Goal: Transaction & Acquisition: Purchase product/service

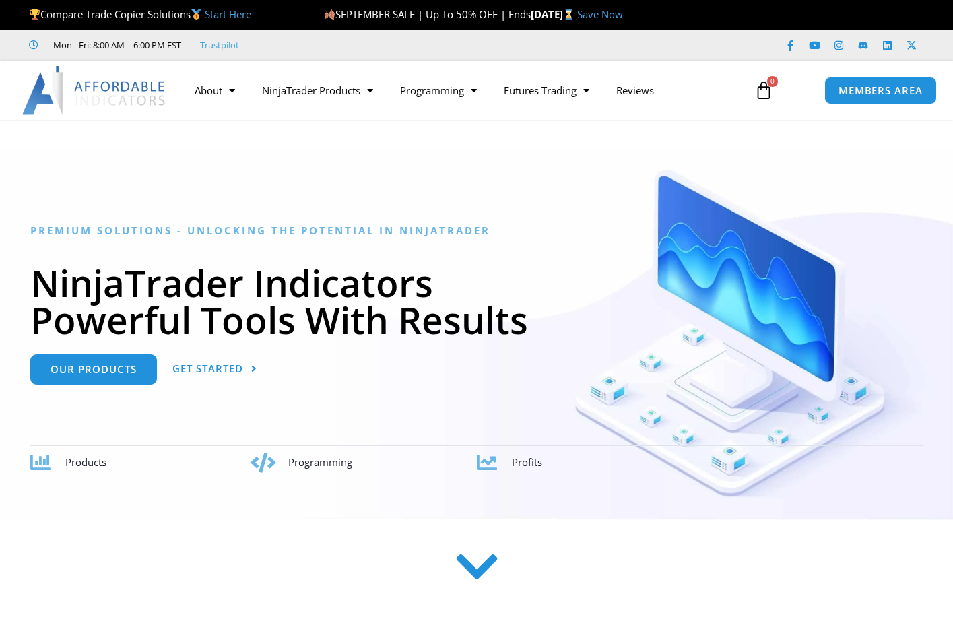
scroll to position [67, 0]
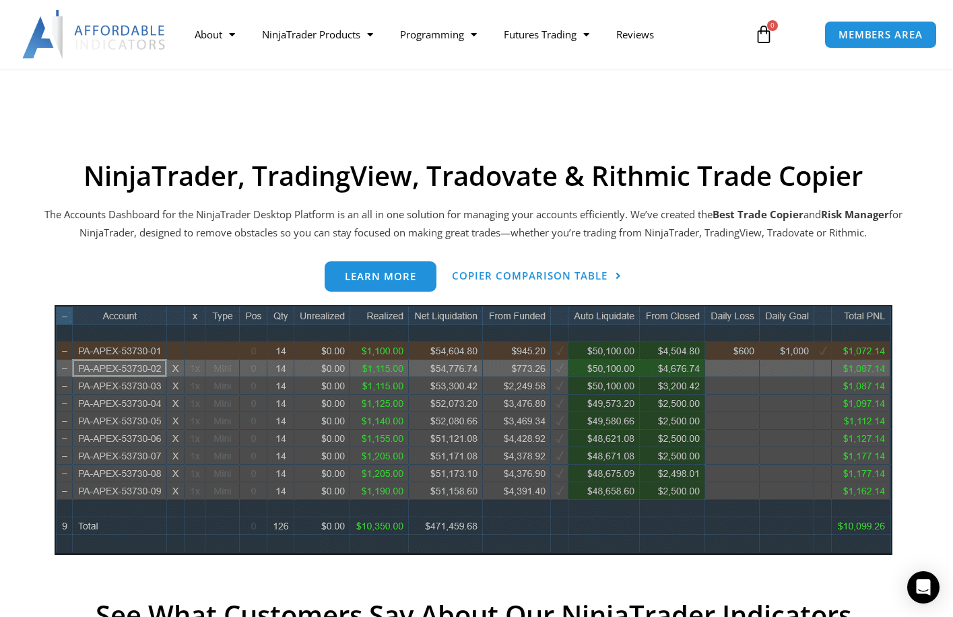
scroll to position [539, 0]
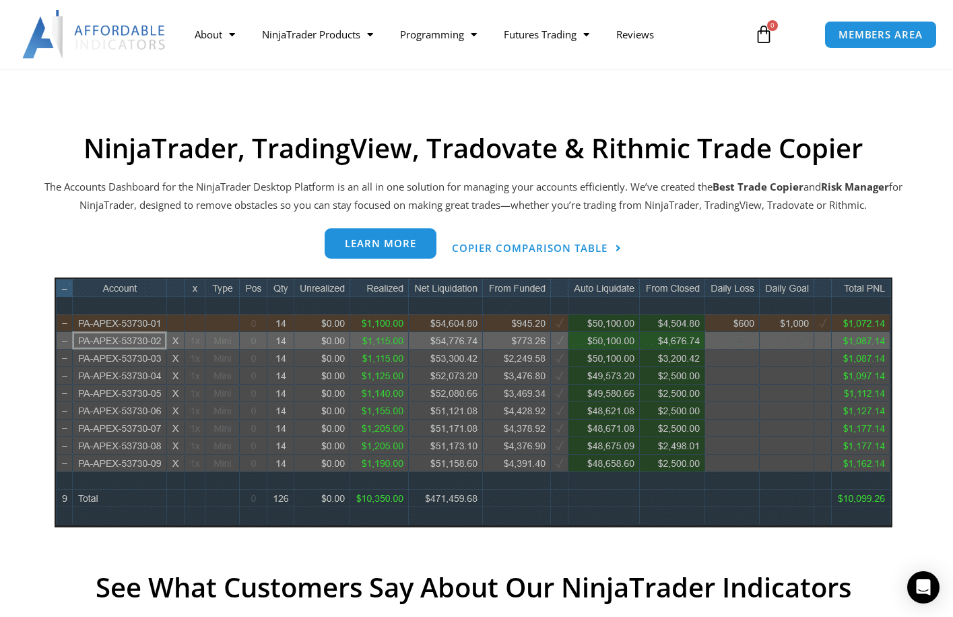
click at [399, 245] on span "Learn more" at bounding box center [380, 243] width 71 height 10
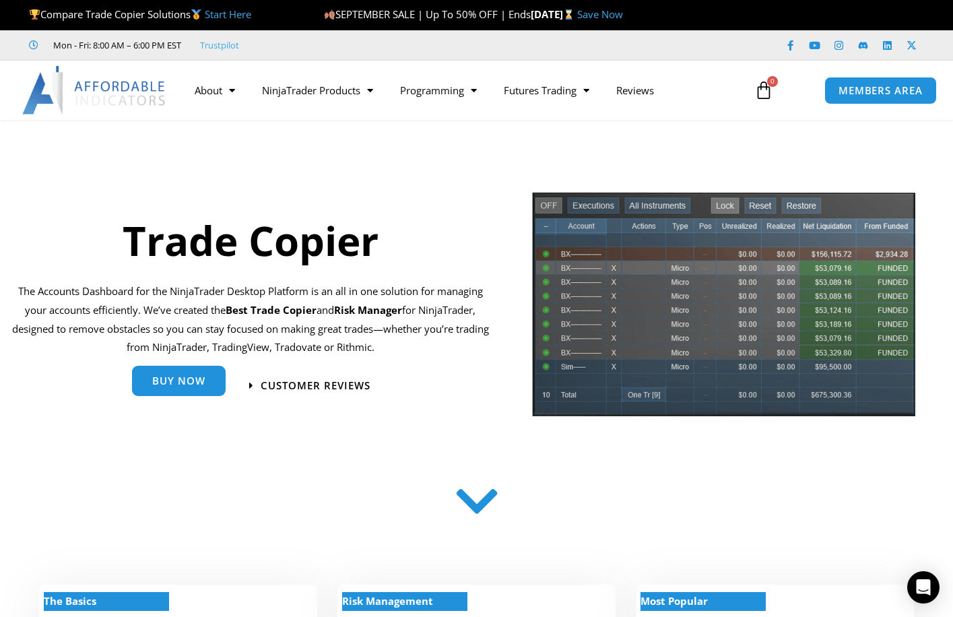
click at [191, 382] on span "Buy Now" at bounding box center [178, 381] width 53 height 10
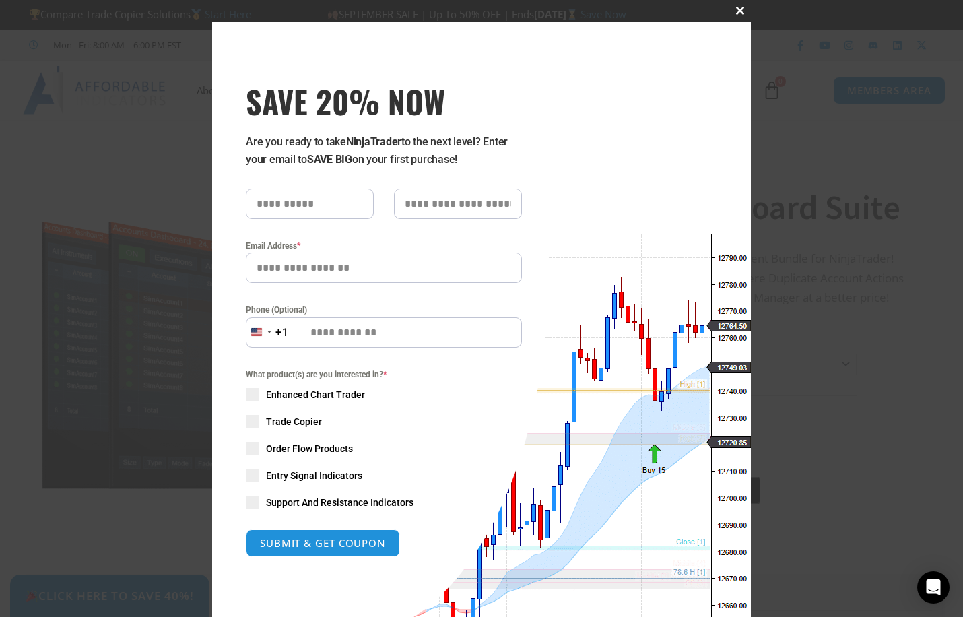
click at [741, 10] on span "SAVE 20% NOW popup" at bounding box center [740, 11] width 22 height 8
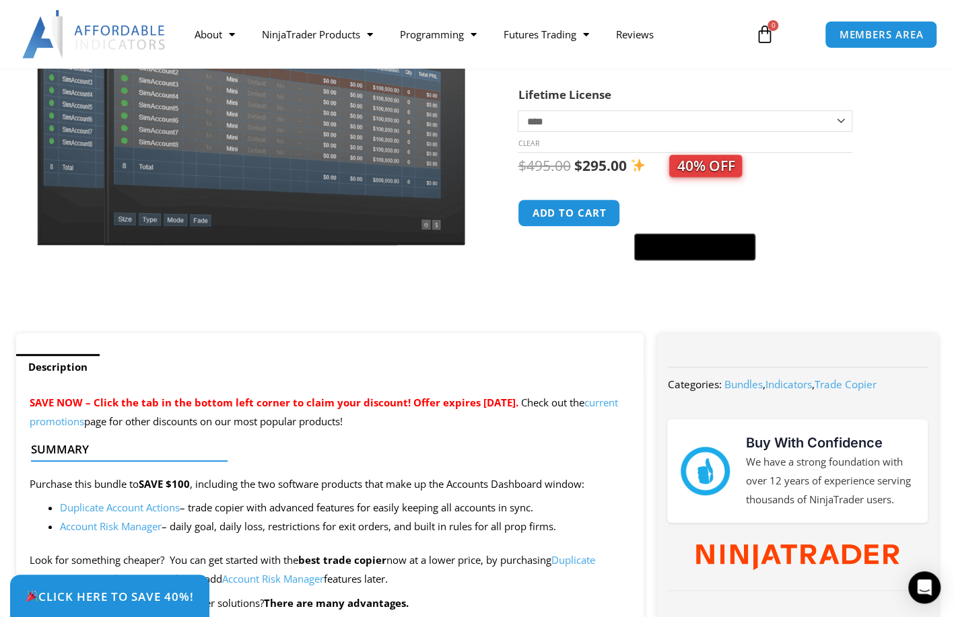
scroll to position [269, 0]
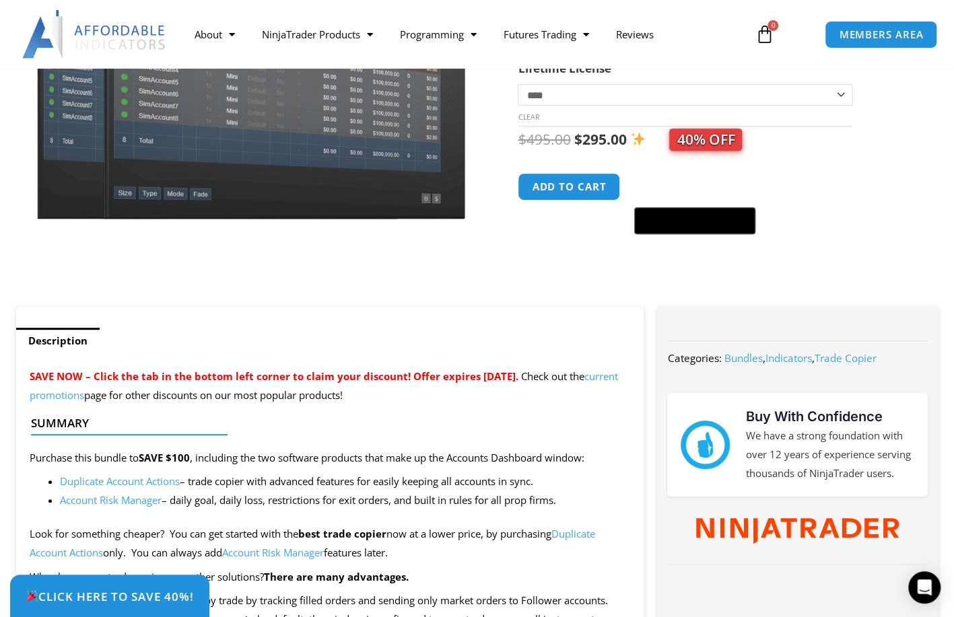
click at [125, 400] on link "current promotions" at bounding box center [324, 386] width 588 height 32
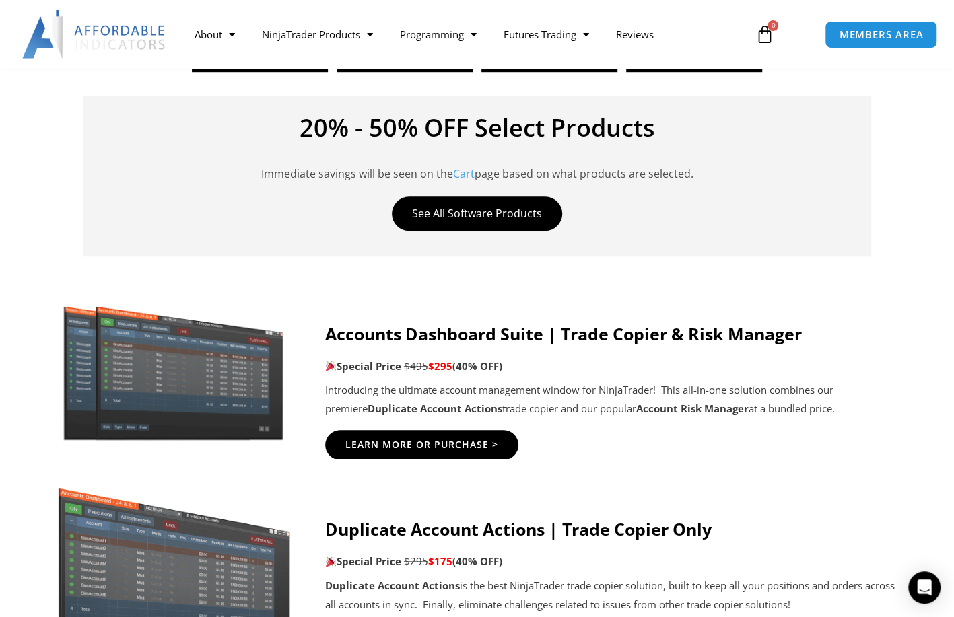
scroll to position [606, 0]
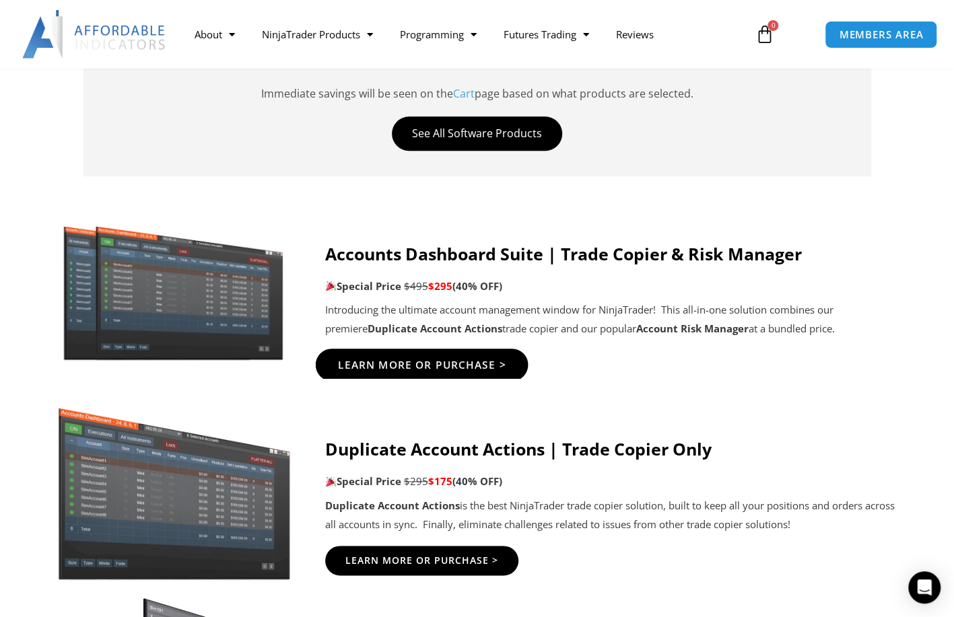
click at [440, 370] on span "Learn More Or Purchase >" at bounding box center [421, 365] width 168 height 10
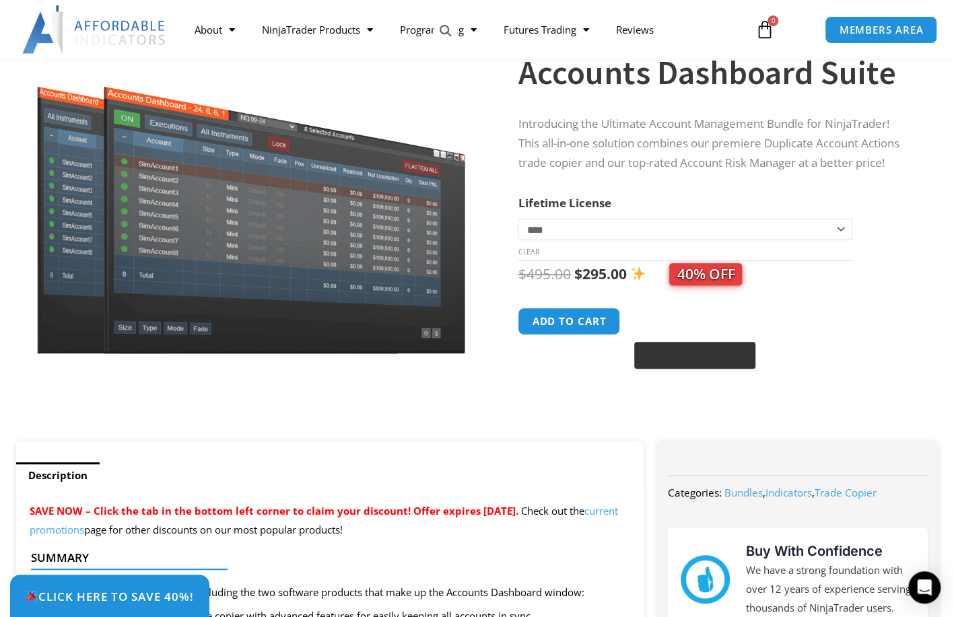
click at [672, 362] on button "Buy with GPay" at bounding box center [694, 355] width 121 height 27
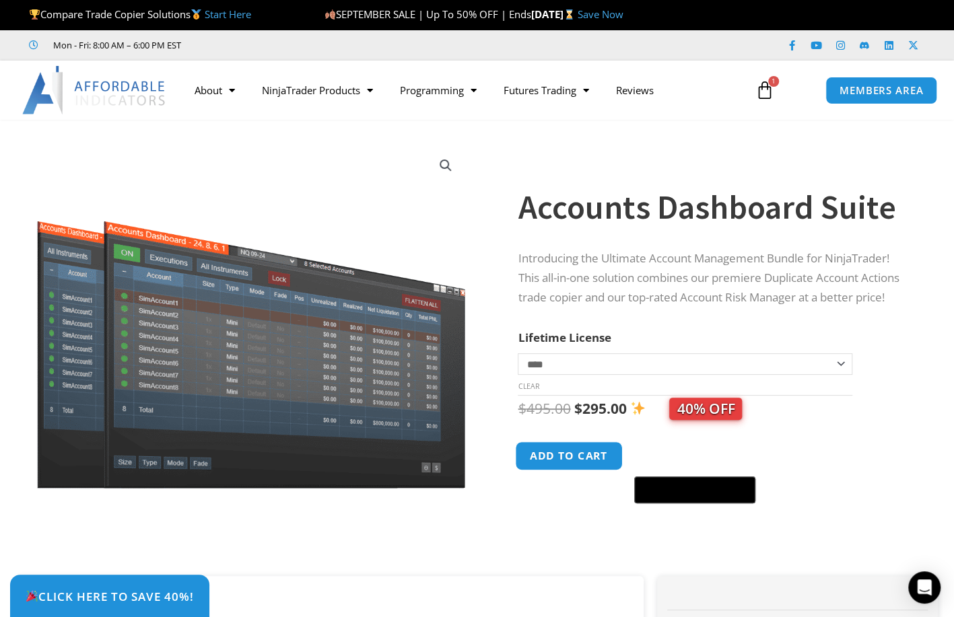
click at [570, 449] on button "Add to cart" at bounding box center [570, 456] width 108 height 29
click at [571, 461] on button "Add to cart" at bounding box center [570, 456] width 108 height 29
click at [763, 89] on icon at bounding box center [764, 90] width 19 height 19
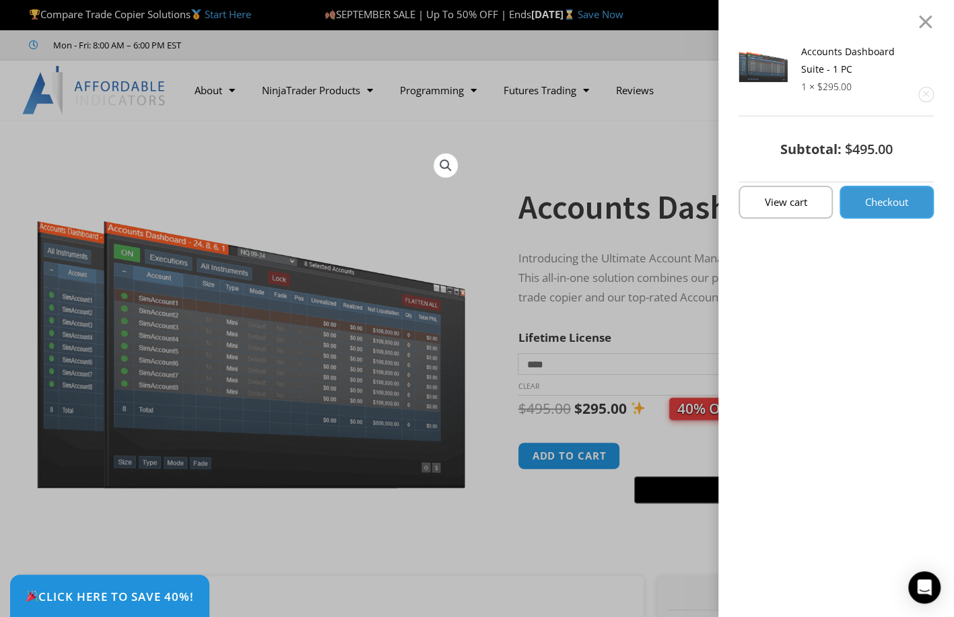
click at [887, 205] on span "Checkout" at bounding box center [886, 202] width 43 height 10
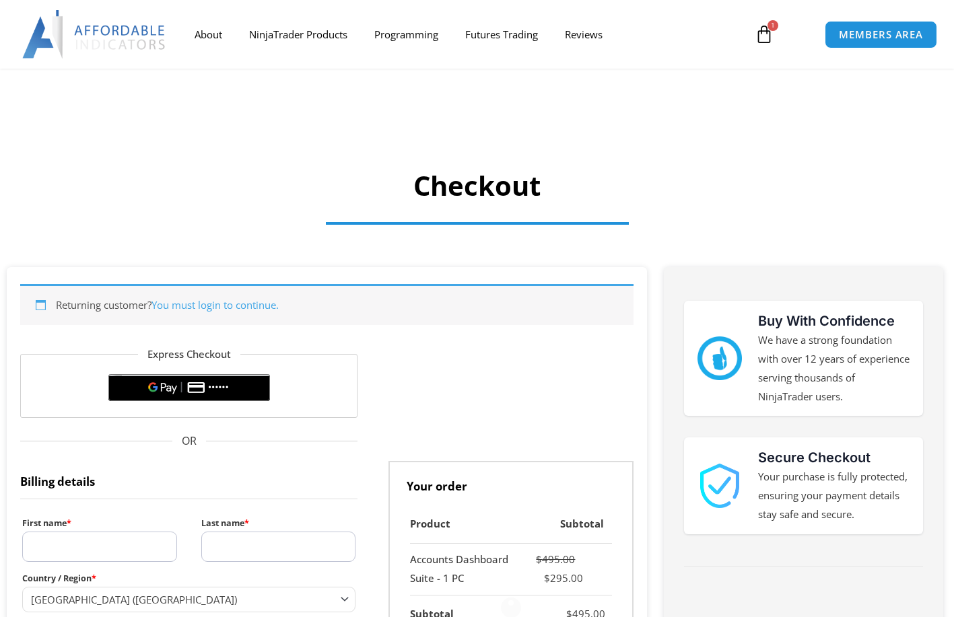
select select "**"
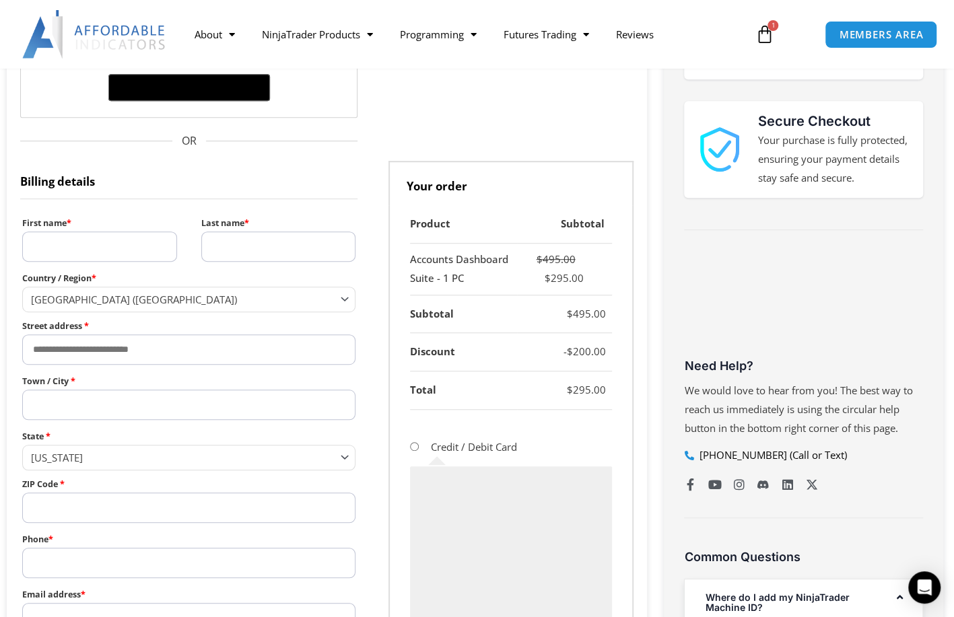
scroll to position [471, 0]
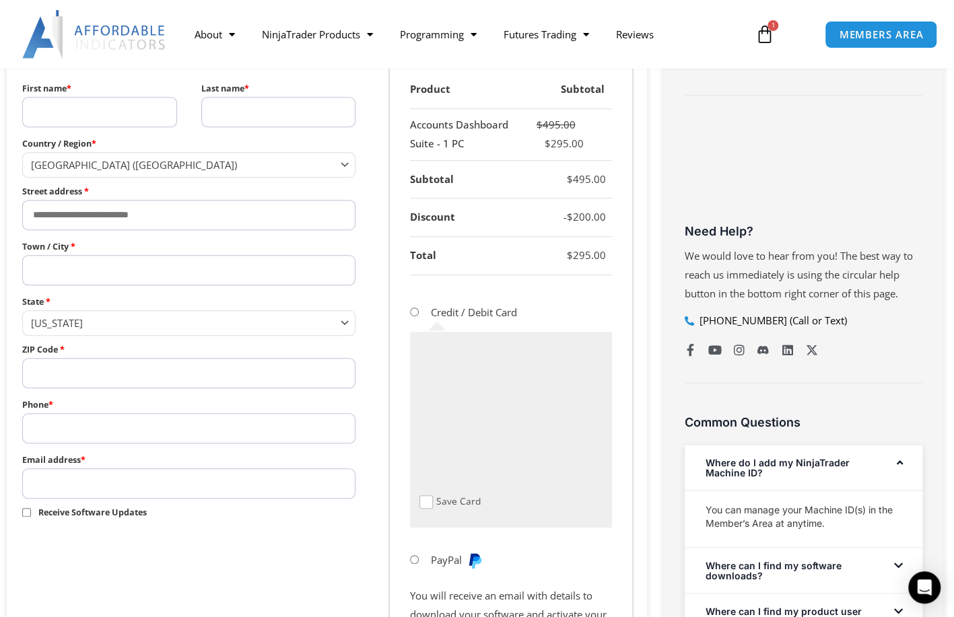
click at [528, 143] on div "$ 495.00 $ 295.00" at bounding box center [561, 135] width 89 height 38
click at [490, 317] on label "Credit / Debit Card" at bounding box center [474, 312] width 86 height 13
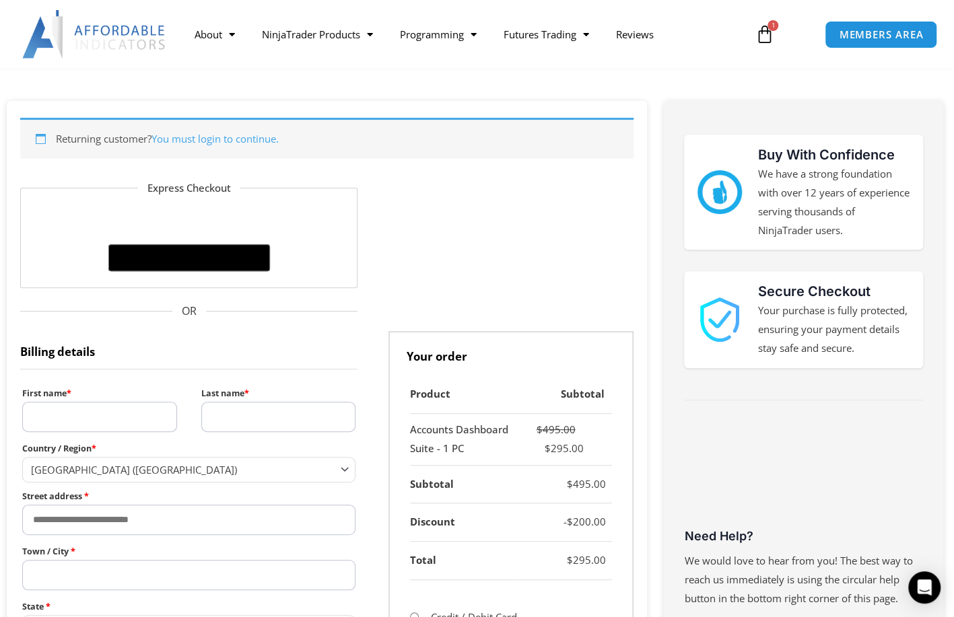
scroll to position [0, 0]
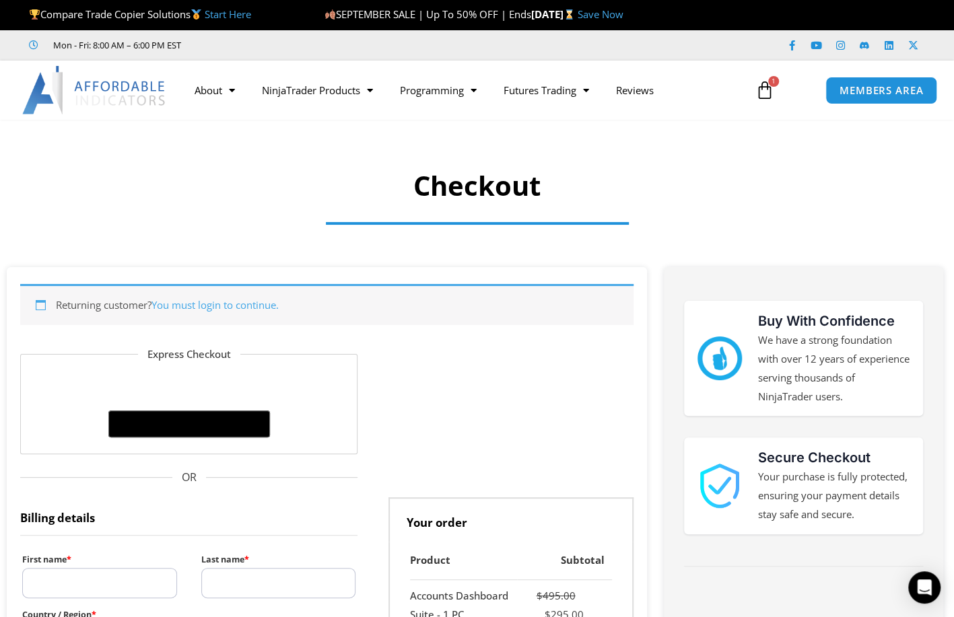
click at [127, 92] on img at bounding box center [94, 90] width 145 height 48
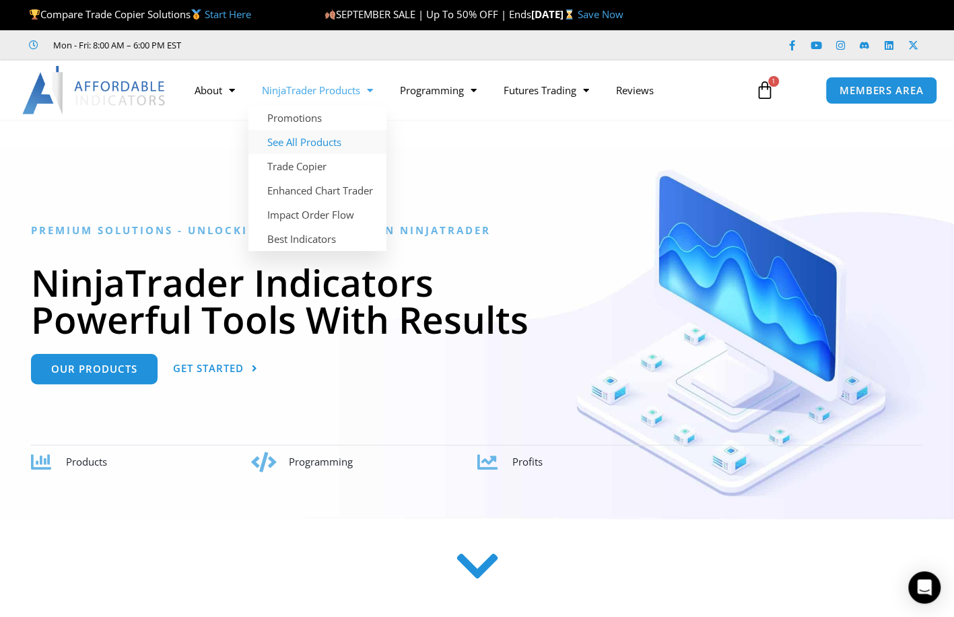
click at [313, 145] on link "See All Products" at bounding box center [317, 142] width 138 height 24
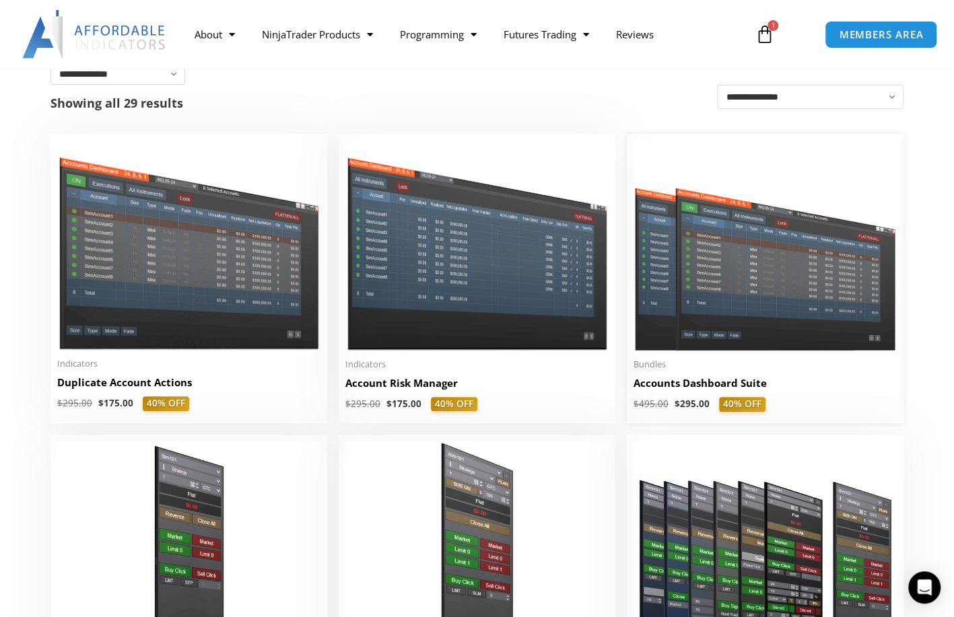
scroll to position [269, 0]
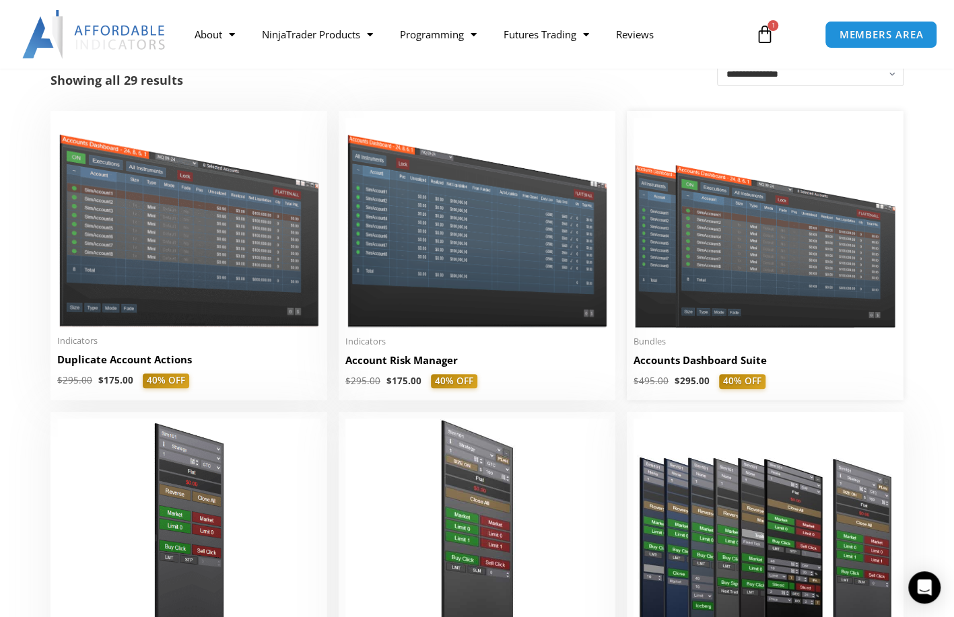
click at [747, 231] on img at bounding box center [765, 223] width 263 height 210
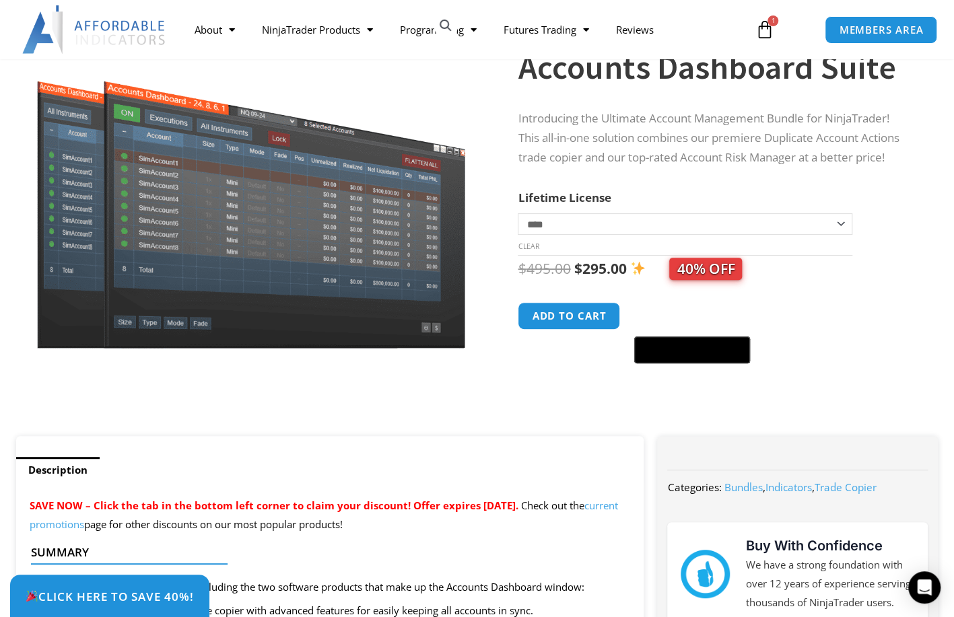
scroll to position [135, 0]
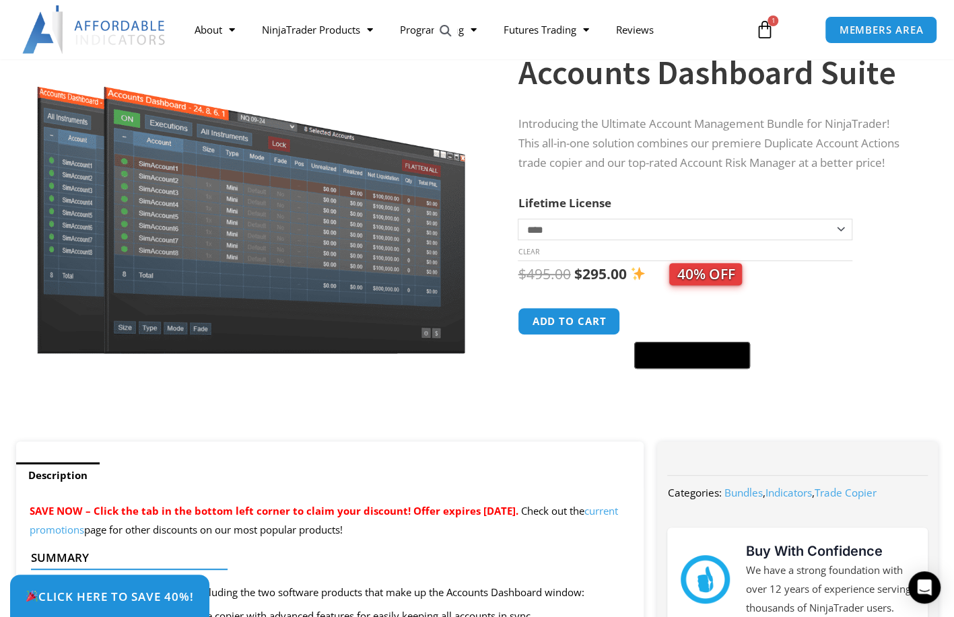
click at [703, 231] on select "**********" at bounding box center [685, 230] width 334 height 22
click at [539, 251] on td "**********" at bounding box center [685, 240] width 334 height 42
click at [557, 255] on td "**********" at bounding box center [685, 240] width 334 height 42
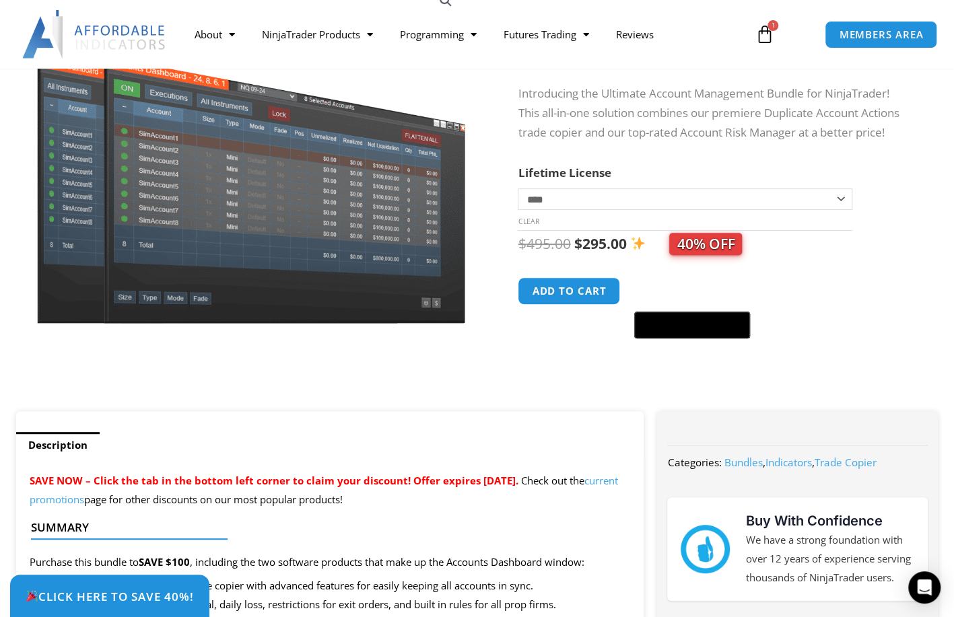
scroll to position [202, 0]
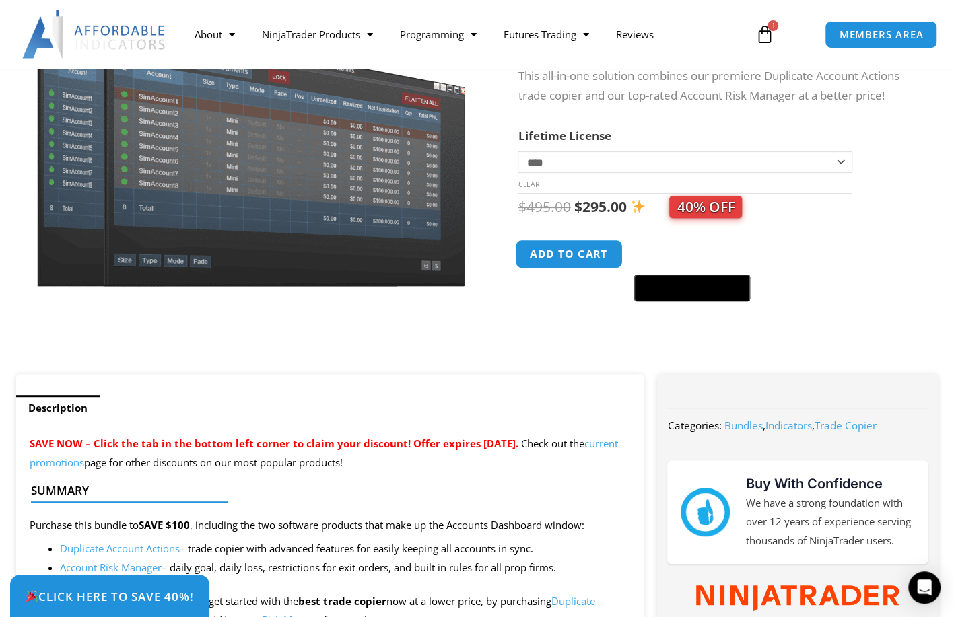
click at [578, 250] on button "Add to cart" at bounding box center [570, 254] width 108 height 29
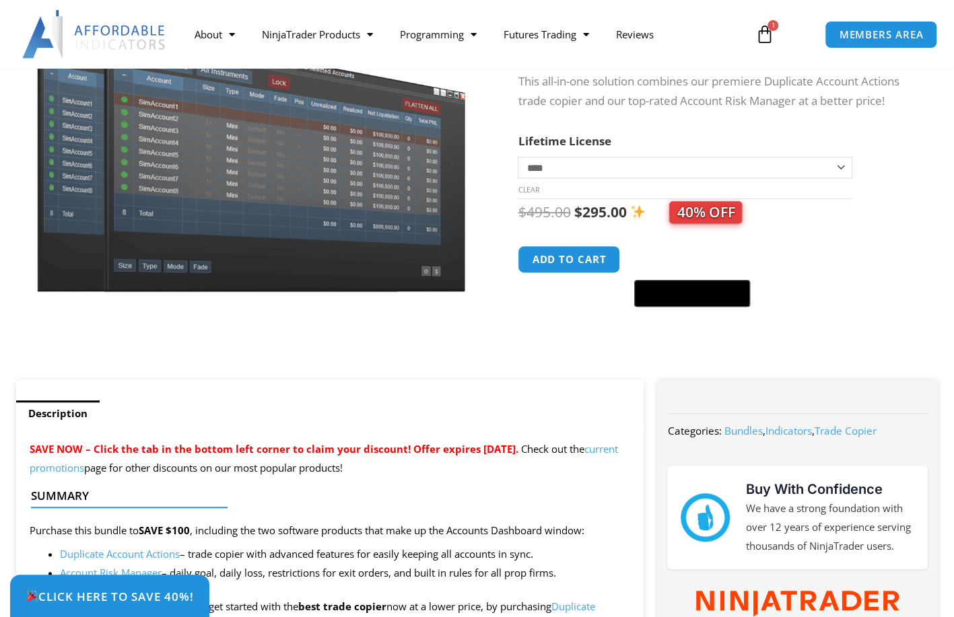
scroll to position [335, 0]
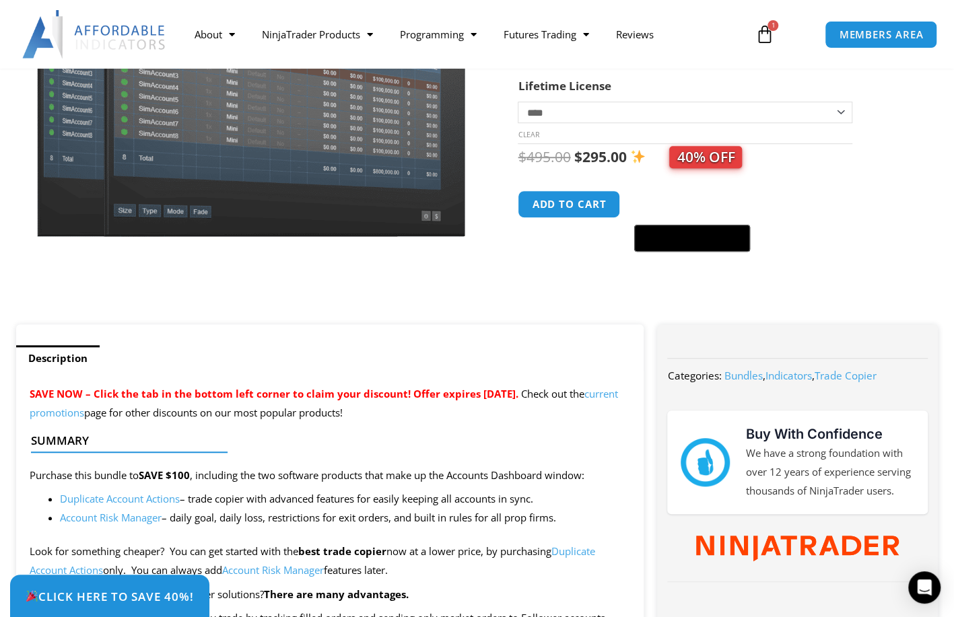
click at [768, 37] on icon at bounding box center [764, 34] width 19 height 19
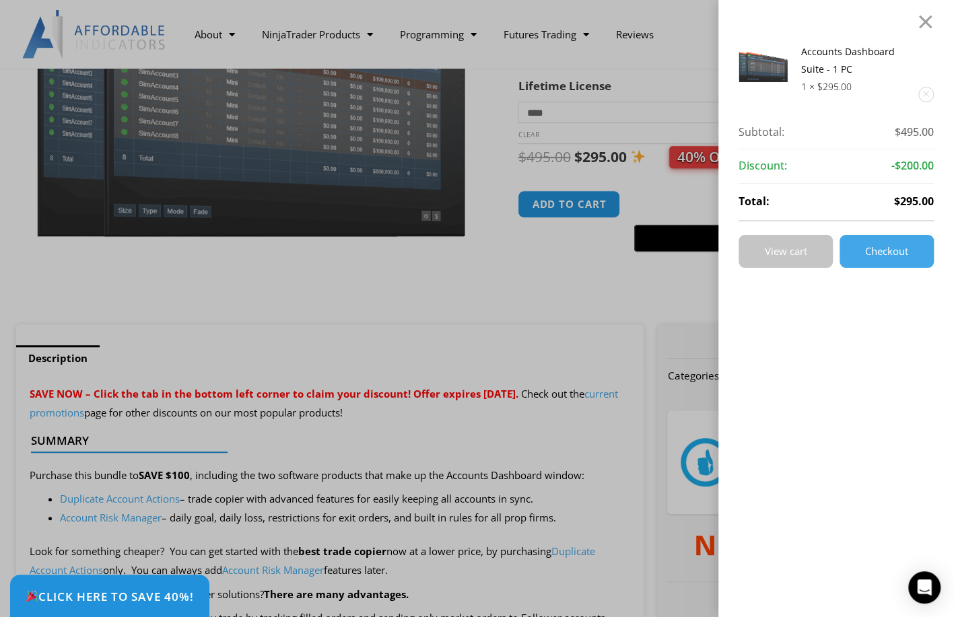
click at [805, 255] on span "View cart" at bounding box center [786, 251] width 42 height 10
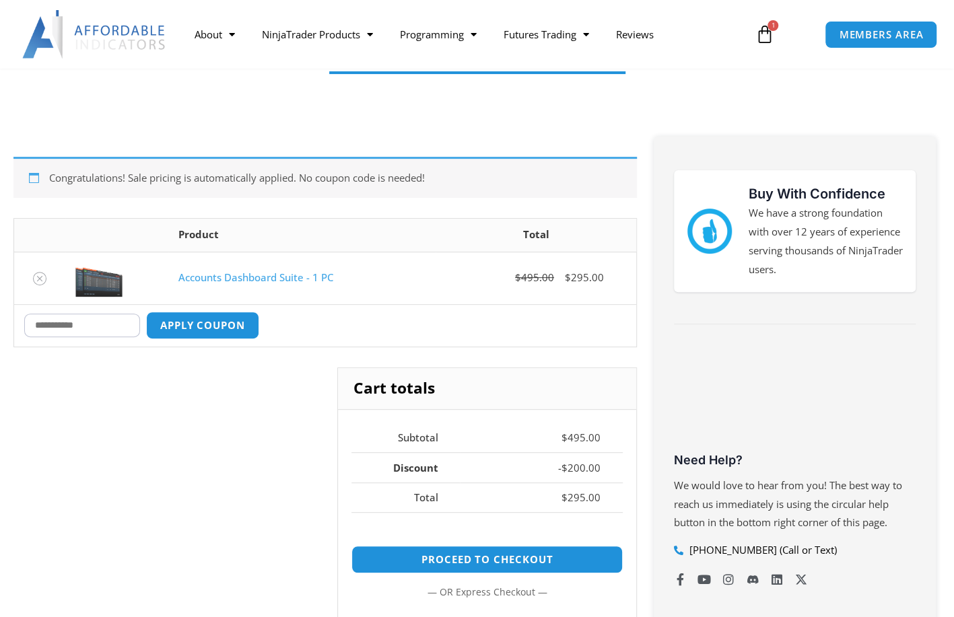
scroll to position [202, 0]
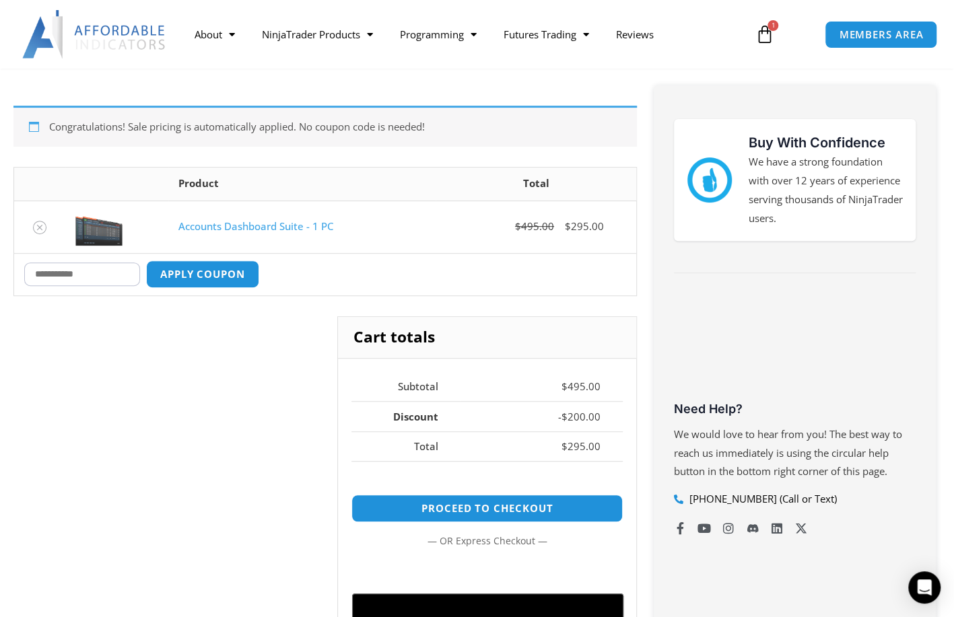
click at [103, 271] on input "Coupon:" at bounding box center [82, 275] width 116 height 24
type input "****"
click at [201, 263] on button "Apply coupon" at bounding box center [202, 274] width 119 height 29
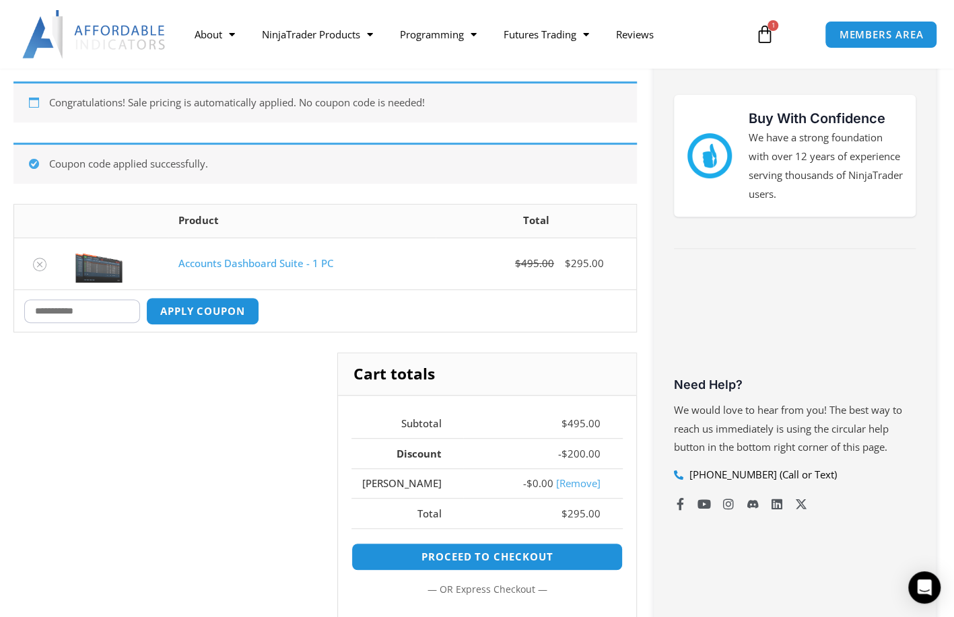
scroll to position [301, 0]
